Goal: Task Accomplishment & Management: Manage account settings

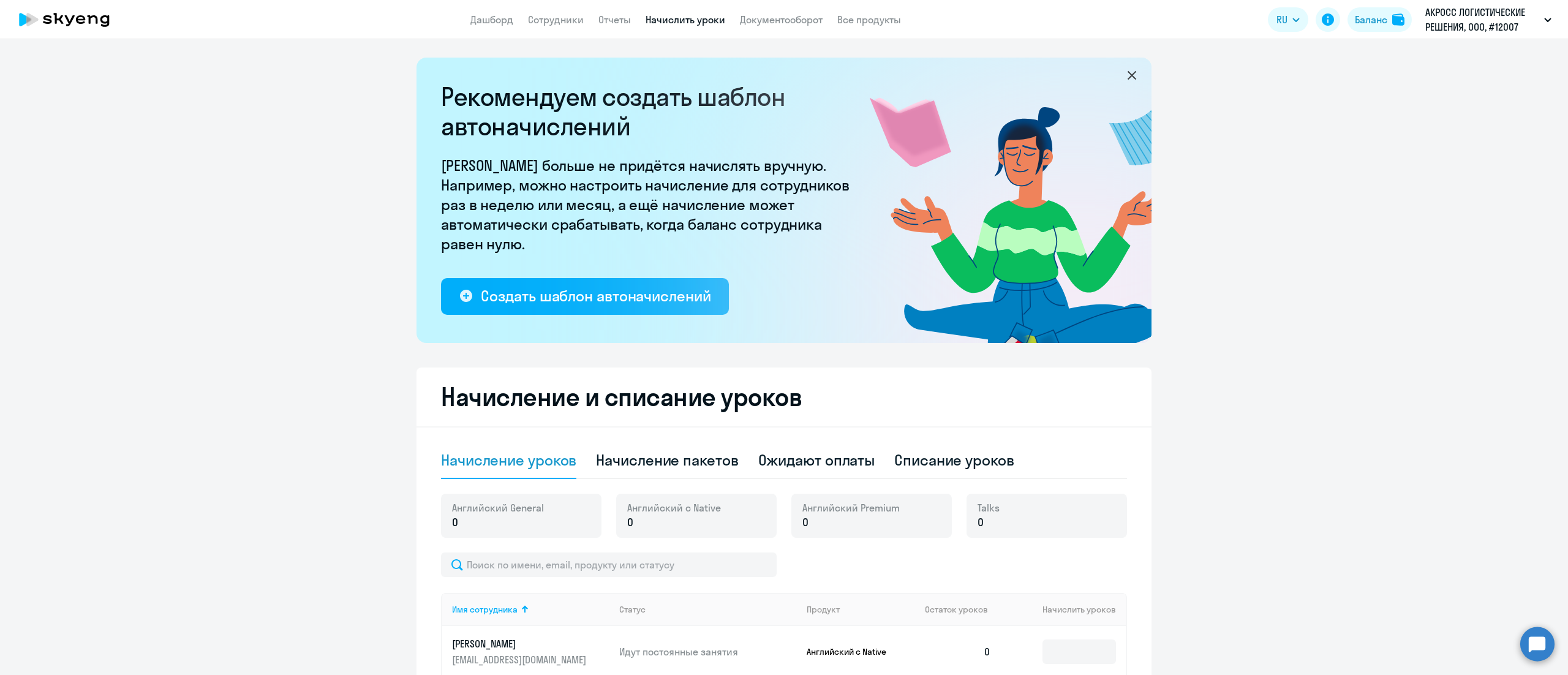
select select "10"
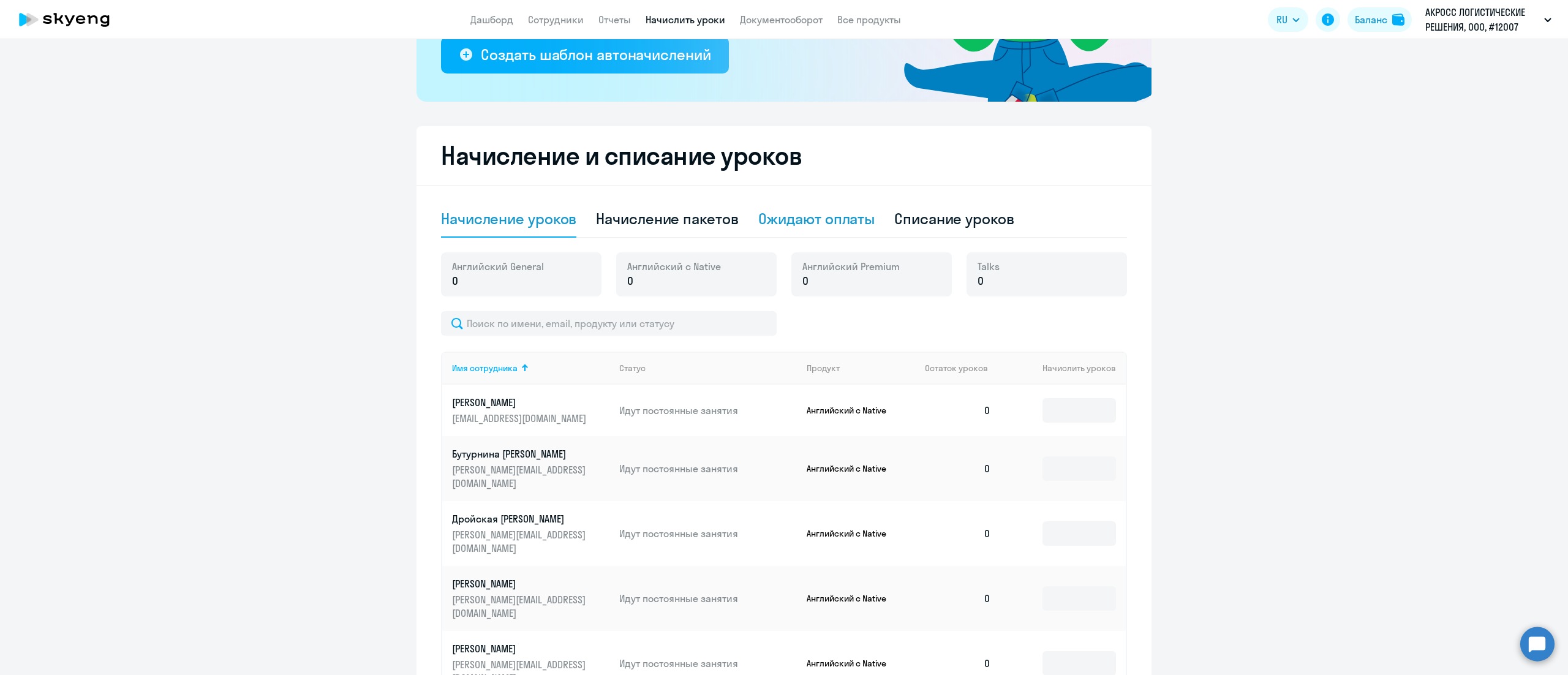
scroll to position [245, 0]
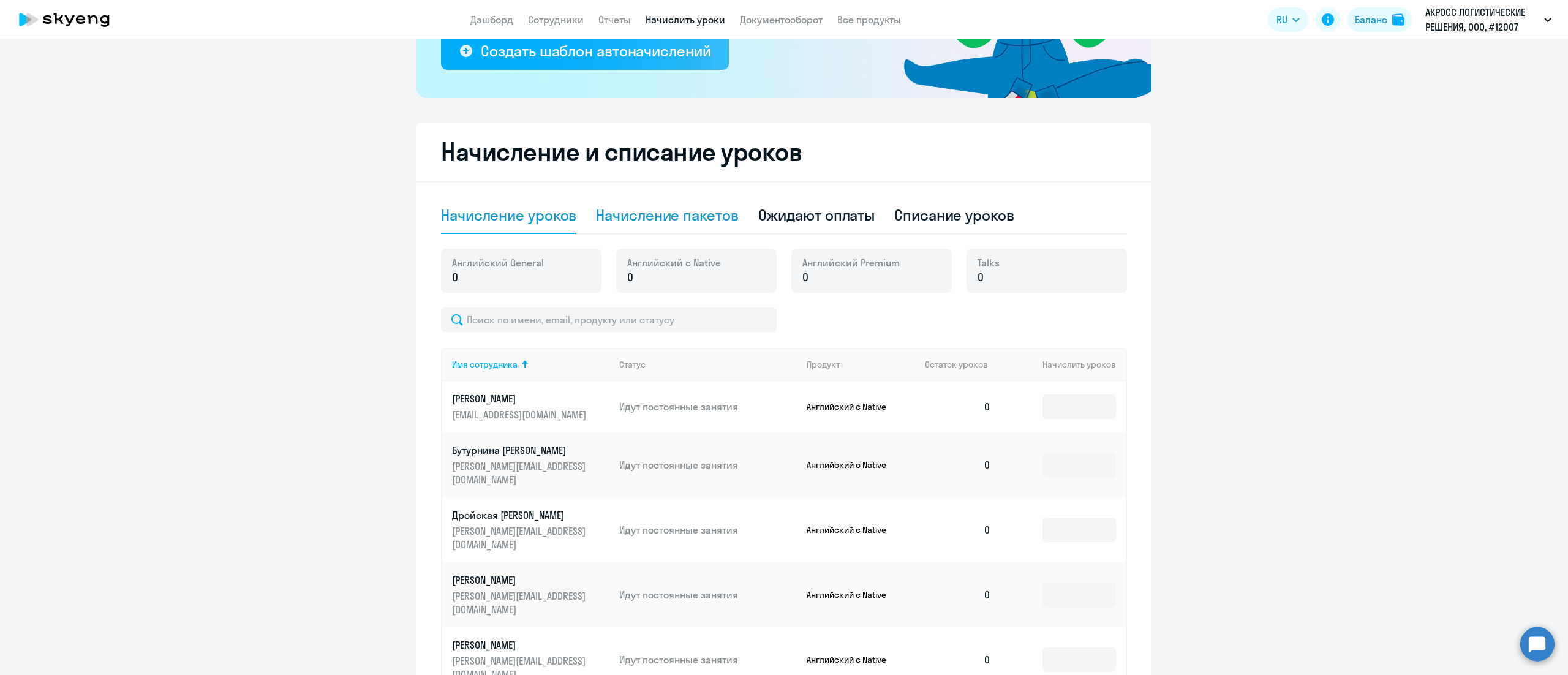
click at [699, 212] on div "Начисление пакетов" at bounding box center [666, 214] width 142 height 19
select select "10"
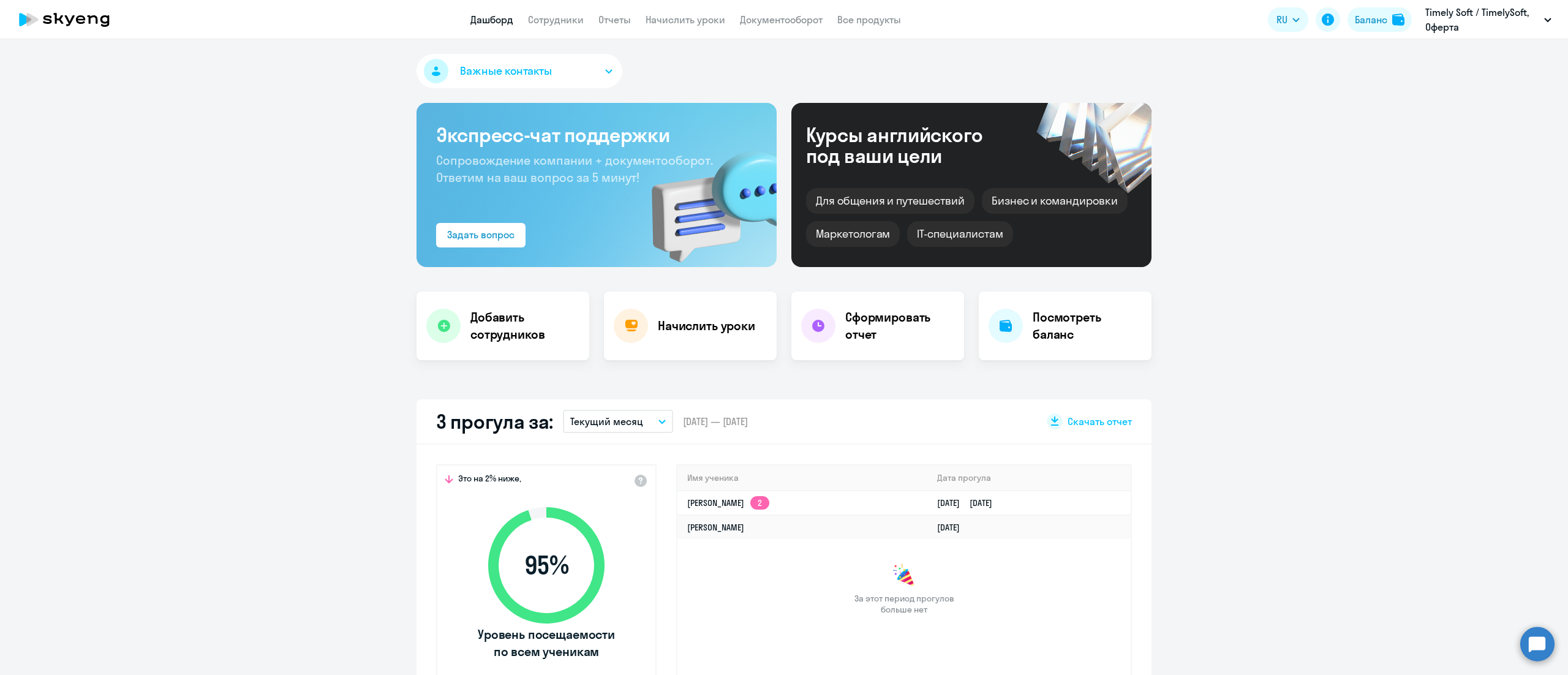
click at [569, 27] on app-header "Дашборд Сотрудники Отчеты Начислить уроки Документооборот Все продукты Дашборд …" at bounding box center [784, 19] width 1568 height 39
click at [568, 21] on link "Сотрудники" at bounding box center [556, 20] width 56 height 12
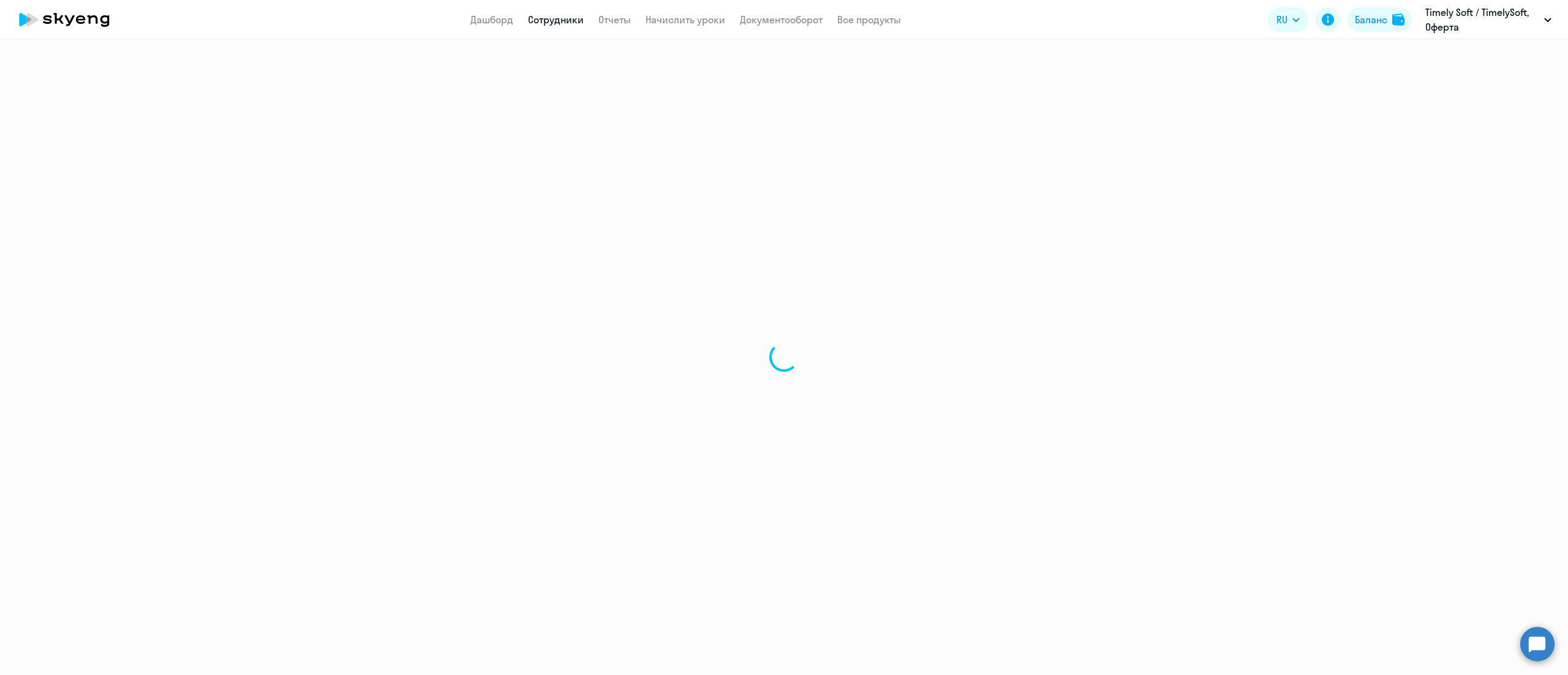
select select "30"
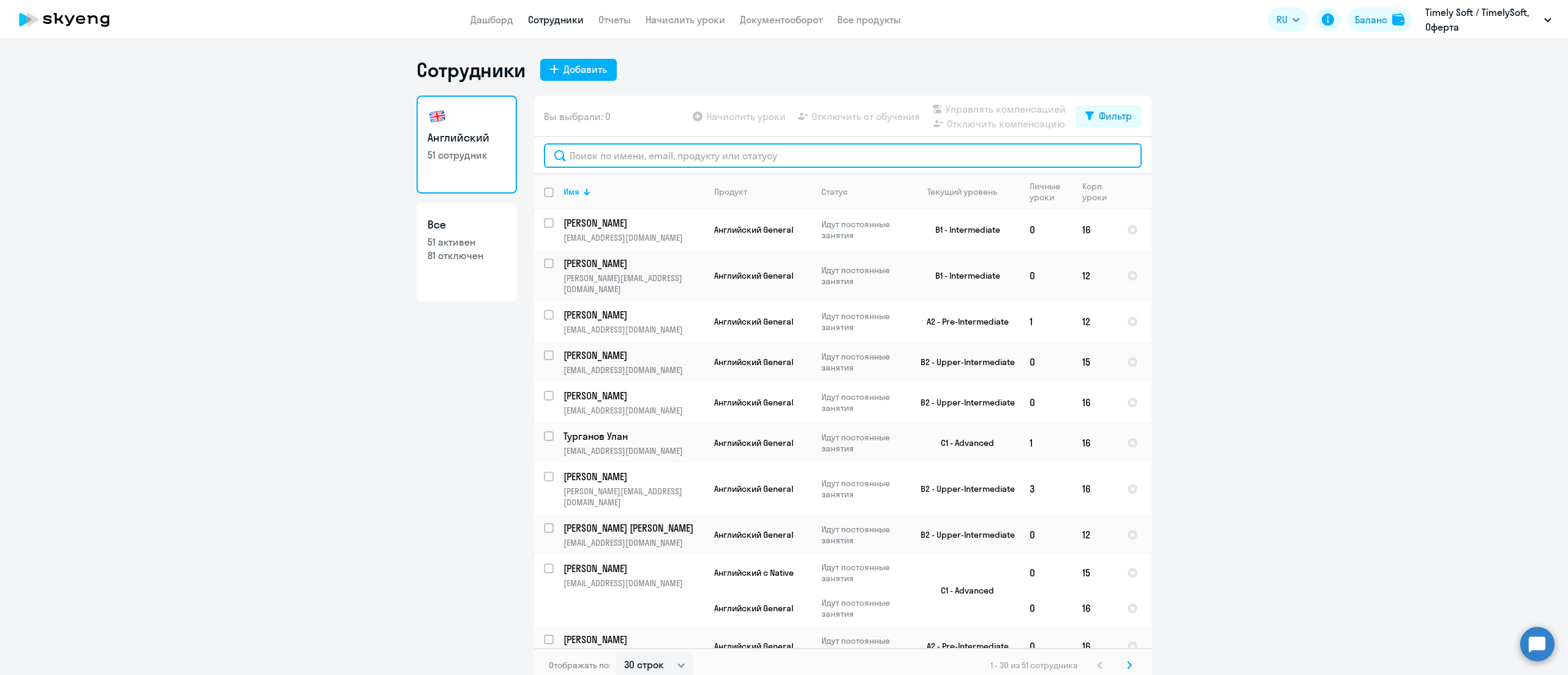
click at [618, 148] on input "text" at bounding box center [842, 155] width 597 height 24
paste input "Masydykova"
type input "Masydykova"
